Goal: Task Accomplishment & Management: Complete application form

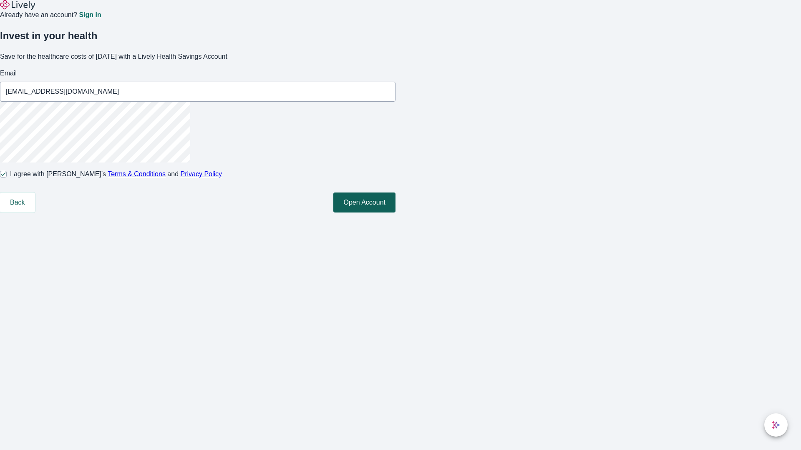
click at [395, 213] on button "Open Account" at bounding box center [364, 203] width 62 height 20
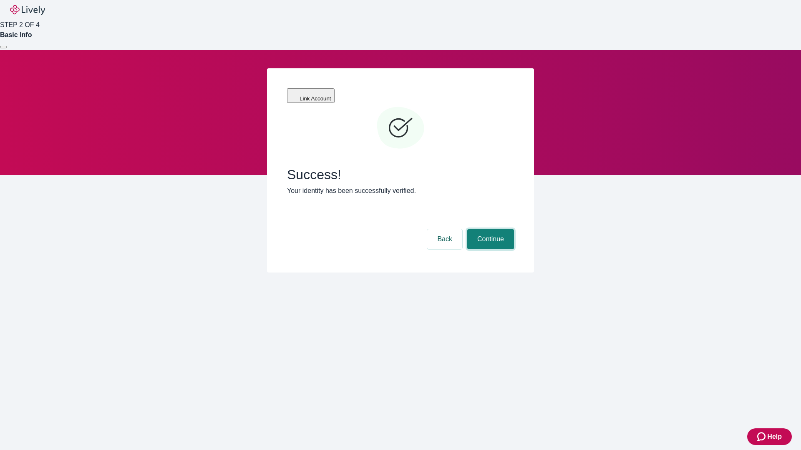
click at [489, 229] on button "Continue" at bounding box center [490, 239] width 47 height 20
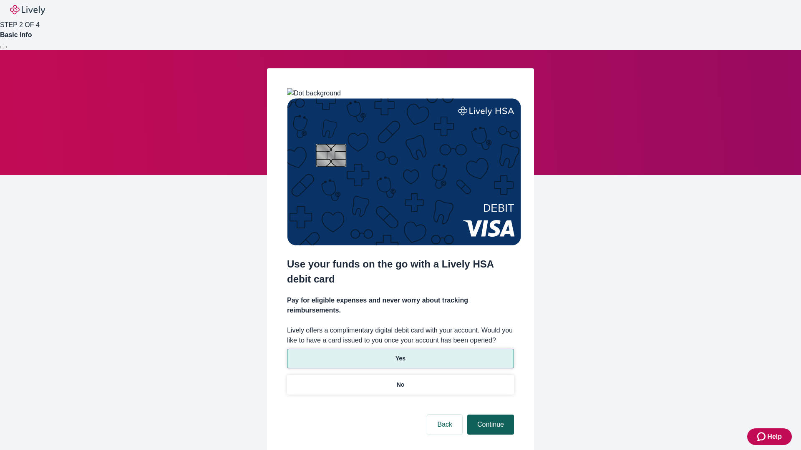
click at [400, 381] on p "No" at bounding box center [401, 385] width 8 height 9
click at [489, 415] on button "Continue" at bounding box center [490, 425] width 47 height 20
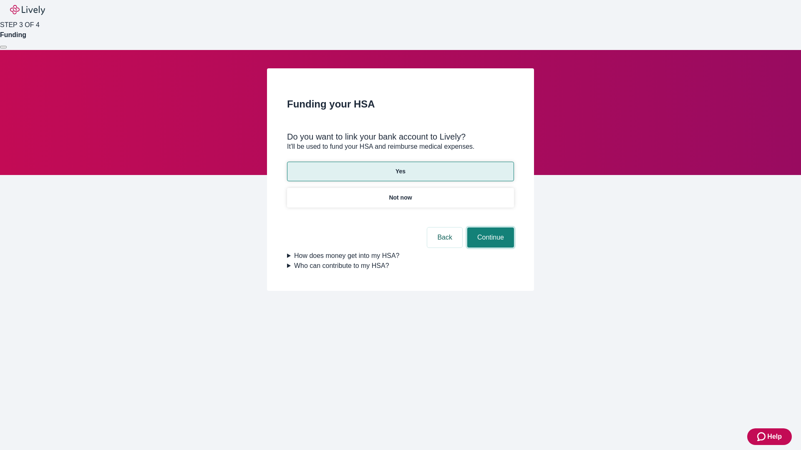
click at [489, 228] on button "Continue" at bounding box center [490, 238] width 47 height 20
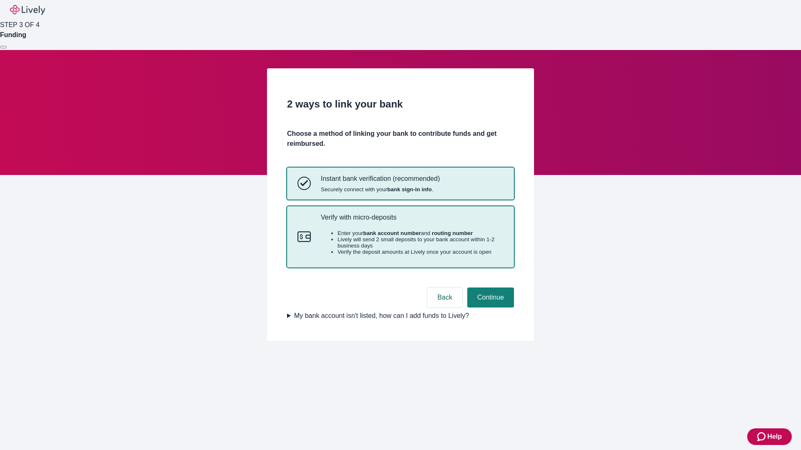
click at [412, 221] on p "Verify with micro-deposits" at bounding box center [412, 218] width 183 height 8
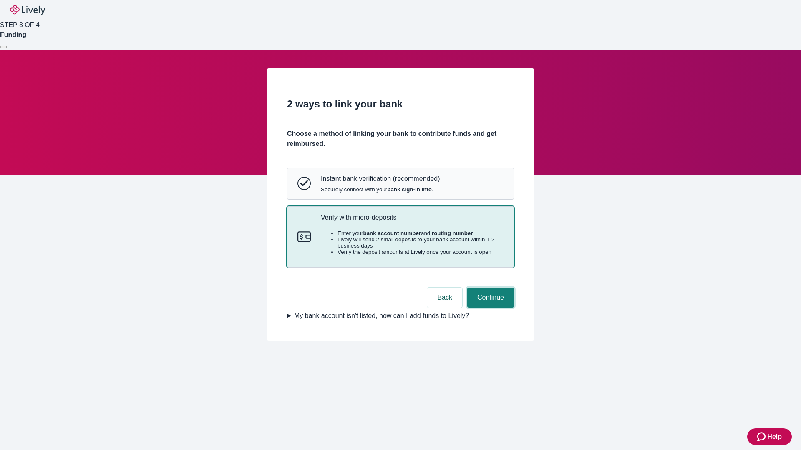
click at [489, 308] on button "Continue" at bounding box center [490, 298] width 47 height 20
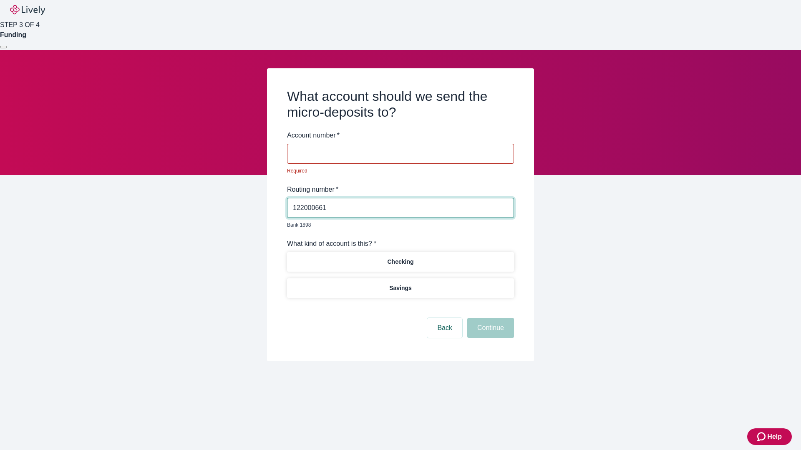
type input "122000661"
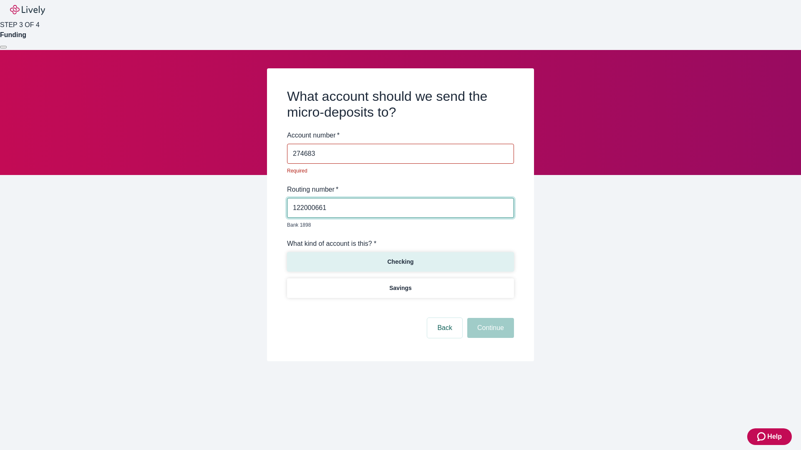
type input "274683"
click at [400, 258] on p "Checking" at bounding box center [400, 262] width 26 height 9
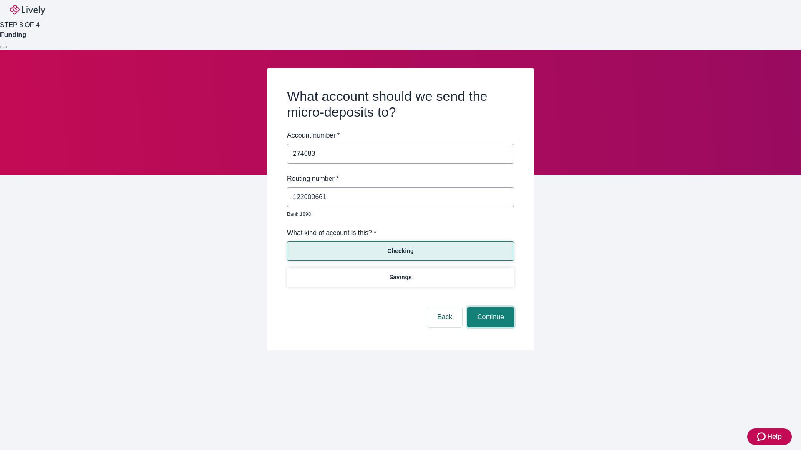
click at [489, 308] on button "Continue" at bounding box center [490, 317] width 47 height 20
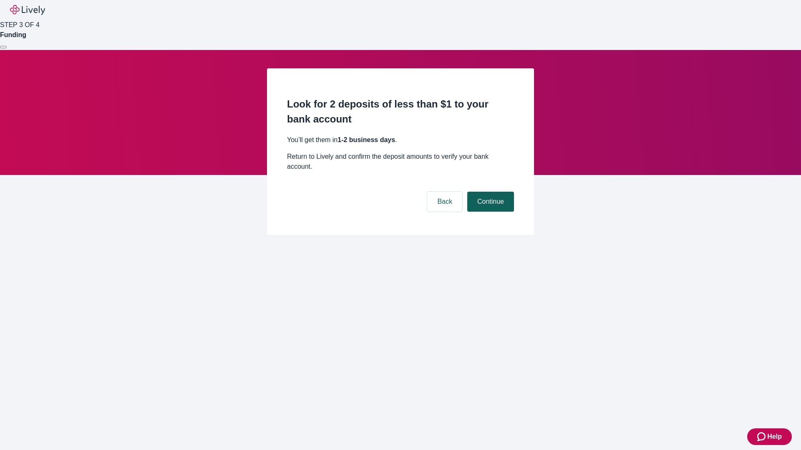
click at [489, 192] on button "Continue" at bounding box center [490, 202] width 47 height 20
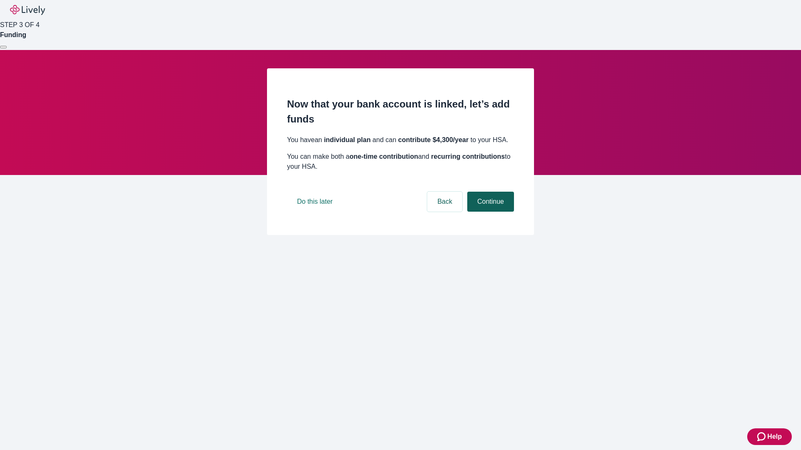
click at [489, 212] on button "Continue" at bounding box center [490, 202] width 47 height 20
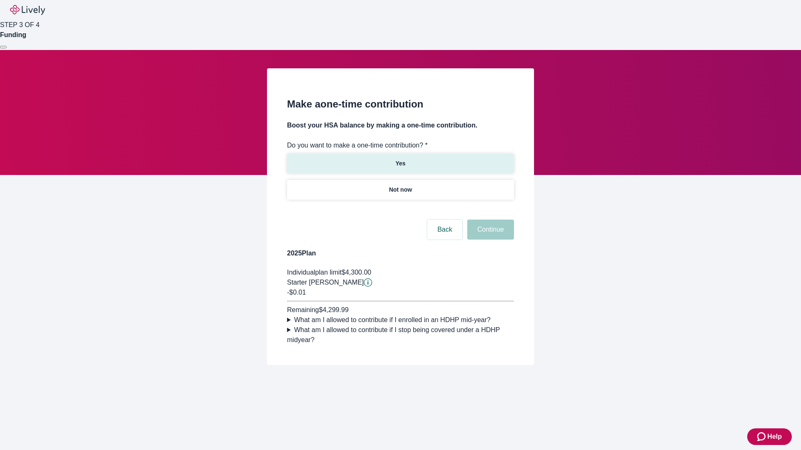
click at [400, 159] on p "Yes" at bounding box center [400, 163] width 10 height 9
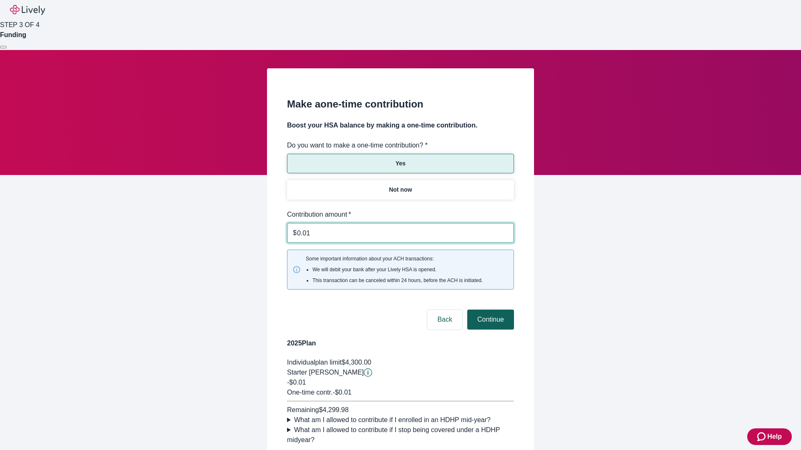
type input "0.01"
click at [489, 310] on button "Continue" at bounding box center [490, 320] width 47 height 20
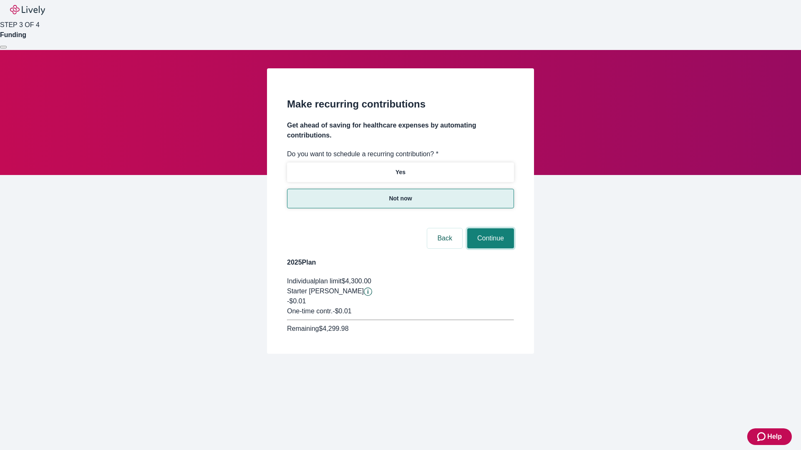
click at [489, 229] on button "Continue" at bounding box center [490, 239] width 47 height 20
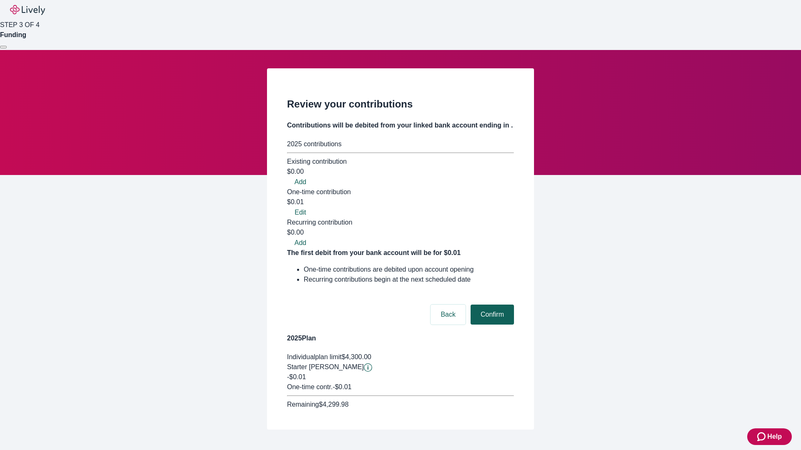
click at [491, 305] on button "Confirm" at bounding box center [491, 315] width 43 height 20
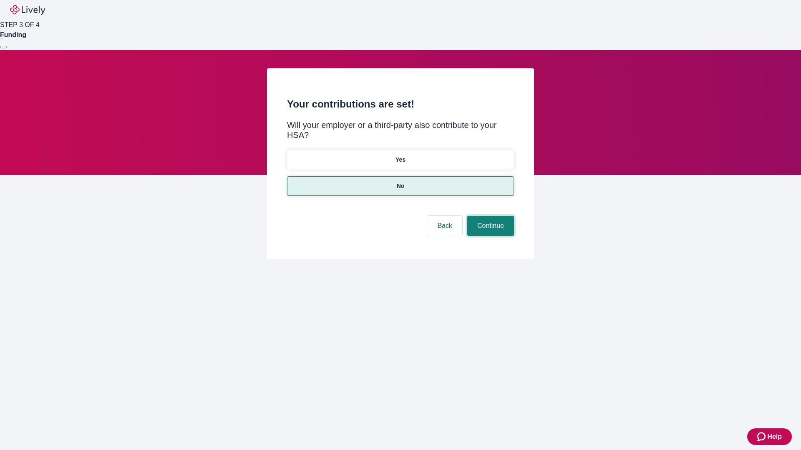
click at [489, 216] on button "Continue" at bounding box center [490, 226] width 47 height 20
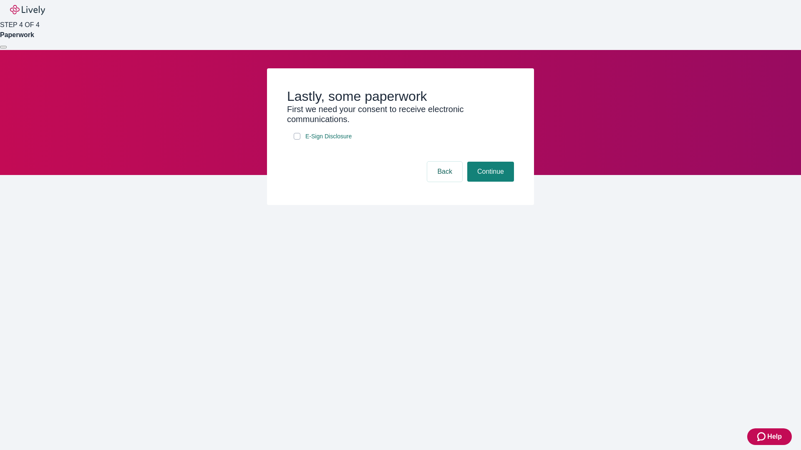
click at [297, 140] on input "E-Sign Disclosure" at bounding box center [297, 136] width 7 height 7
checkbox input "true"
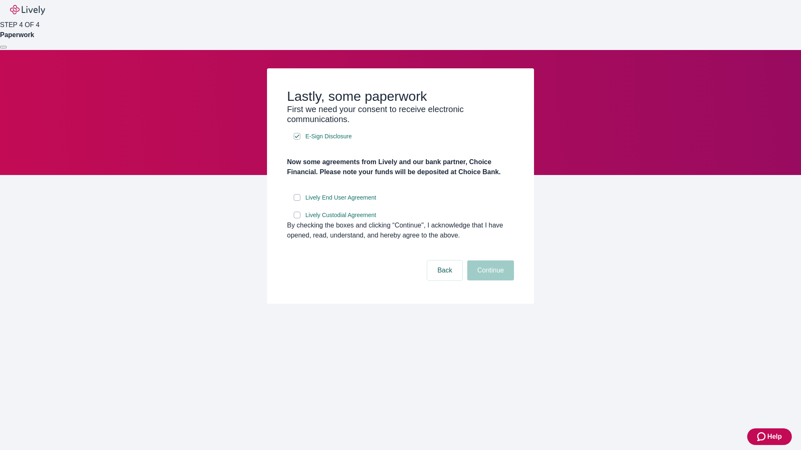
click at [297, 201] on input "Lively End User Agreement" at bounding box center [297, 197] width 7 height 7
checkbox input "true"
click at [297, 219] on input "Lively Custodial Agreement" at bounding box center [297, 215] width 7 height 7
checkbox input "true"
click at [489, 281] on button "Continue" at bounding box center [490, 271] width 47 height 20
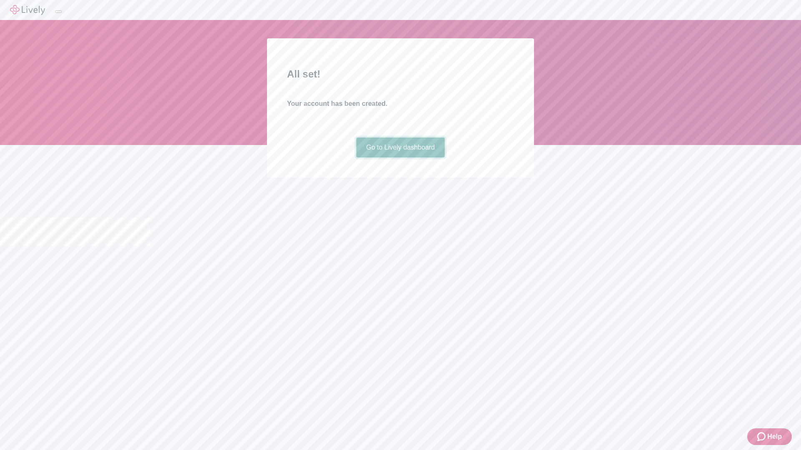
click at [400, 158] on link "Go to Lively dashboard" at bounding box center [400, 148] width 89 height 20
